Goal: Information Seeking & Learning: Learn about a topic

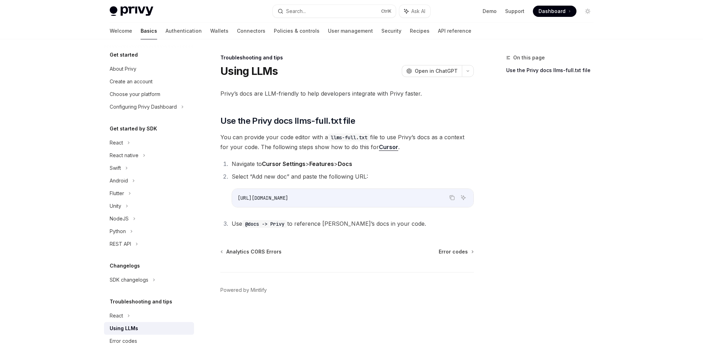
click at [127, 166] on icon at bounding box center [126, 168] width 3 height 8
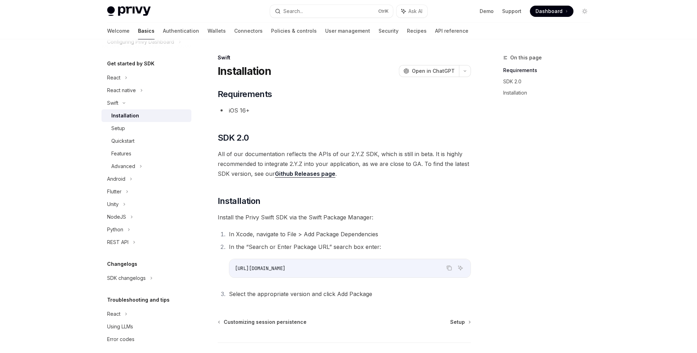
scroll to position [72, 0]
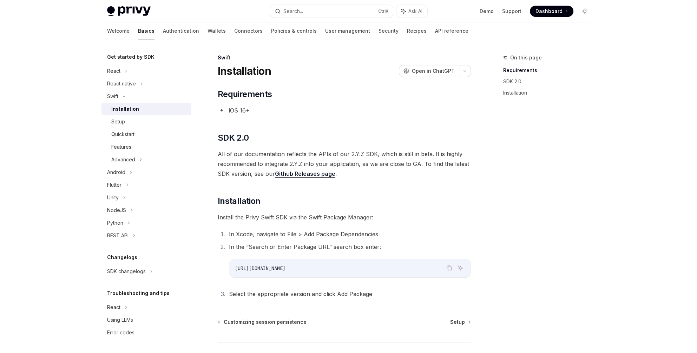
click at [208, 30] on link "Wallets" at bounding box center [217, 30] width 18 height 17
type textarea "*"
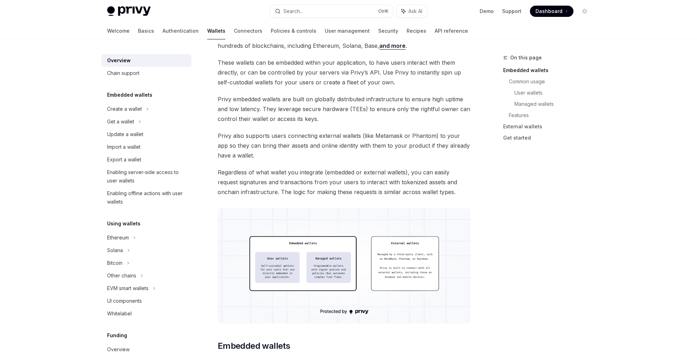
scroll to position [70, 0]
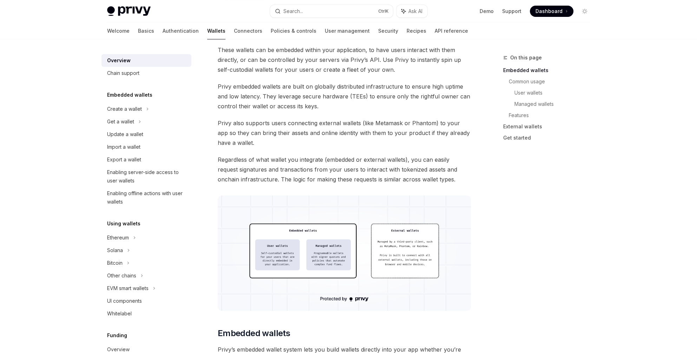
click at [314, 239] on img at bounding box center [344, 252] width 253 height 115
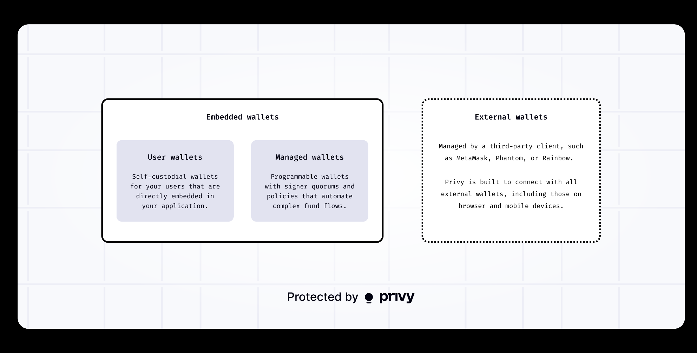
click at [314, 228] on img at bounding box center [352, 176] width 668 height 304
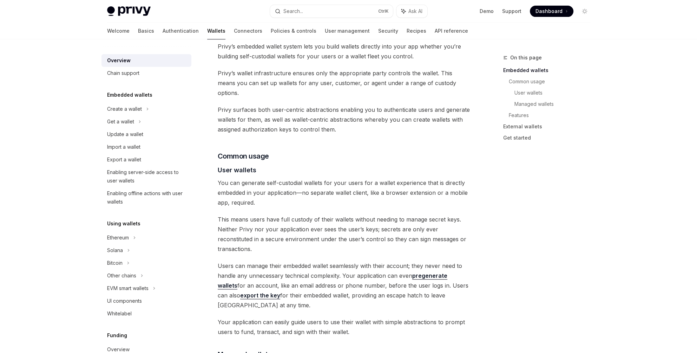
scroll to position [387, 0]
